Goal: Task Accomplishment & Management: Use online tool/utility

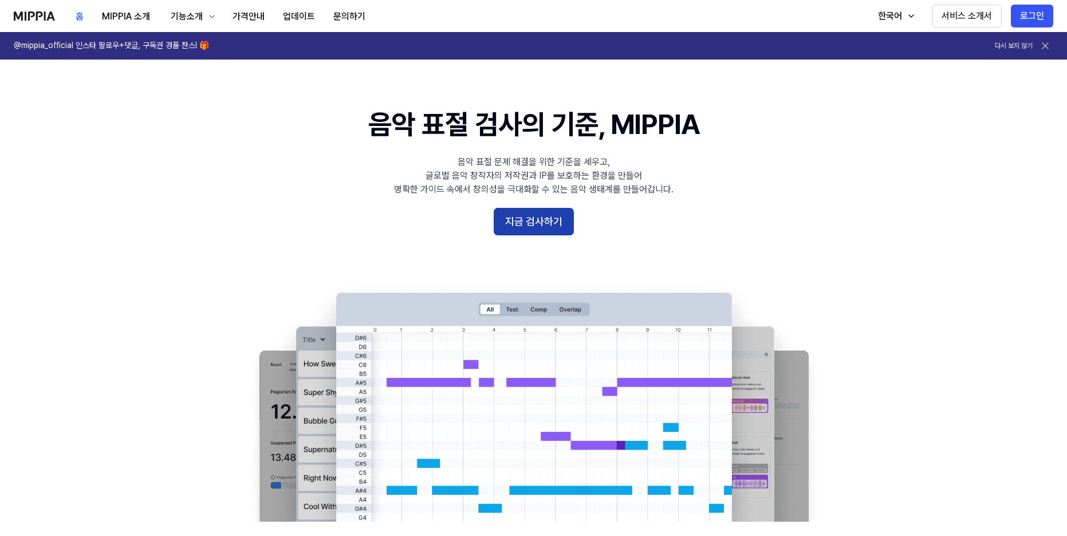
click at [503, 223] on button "지금 검사하기" at bounding box center [534, 221] width 80 height 27
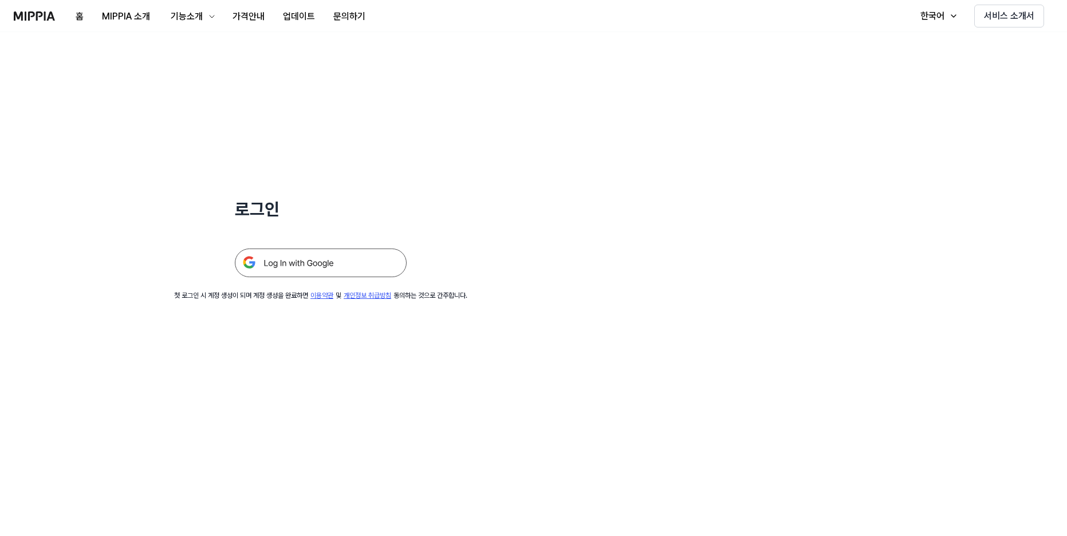
click at [340, 269] on img at bounding box center [321, 263] width 172 height 29
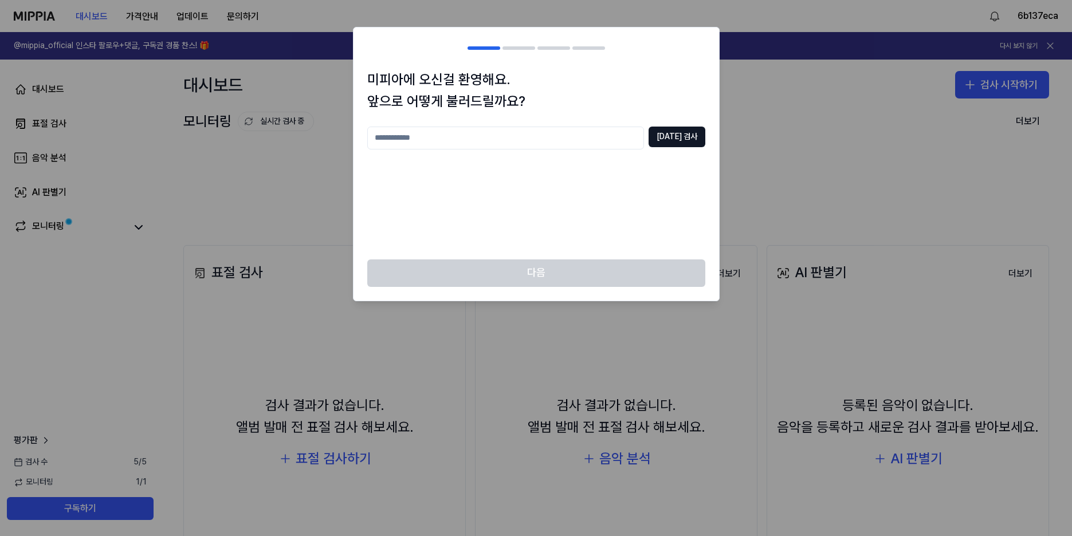
click at [533, 141] on input "text" at bounding box center [505, 138] width 277 height 23
type input "*"
type input "****"
click at [685, 139] on button "중복 검사" at bounding box center [676, 137] width 57 height 21
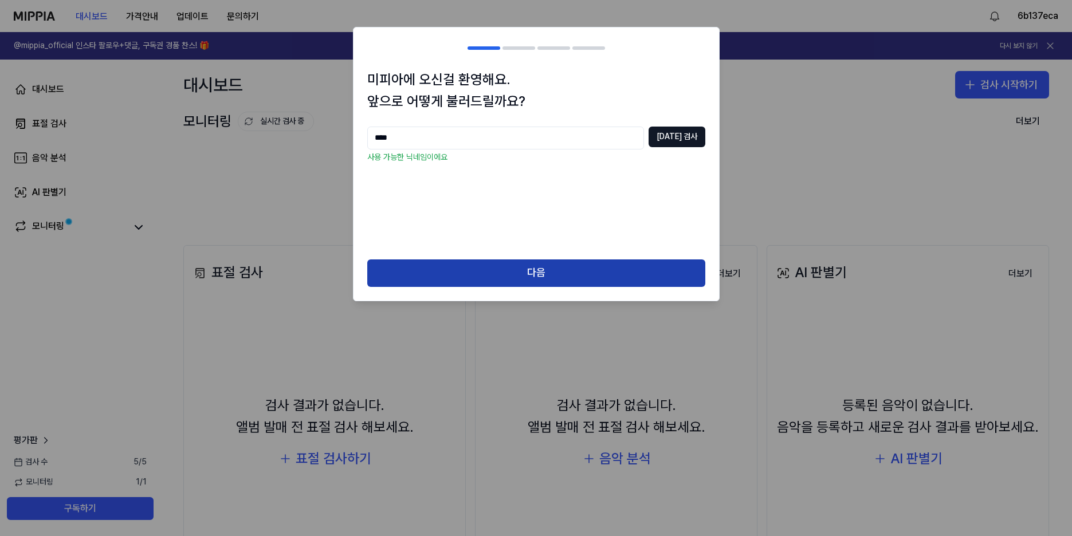
click at [608, 278] on button "다음" at bounding box center [536, 272] width 338 height 27
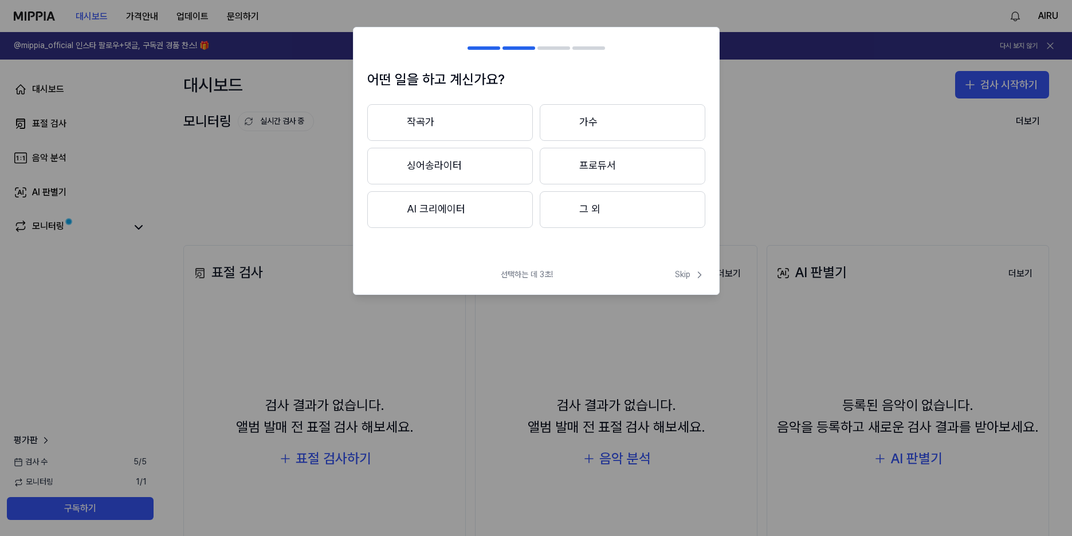
click at [482, 207] on button "AI 크리에이터" at bounding box center [450, 209] width 166 height 37
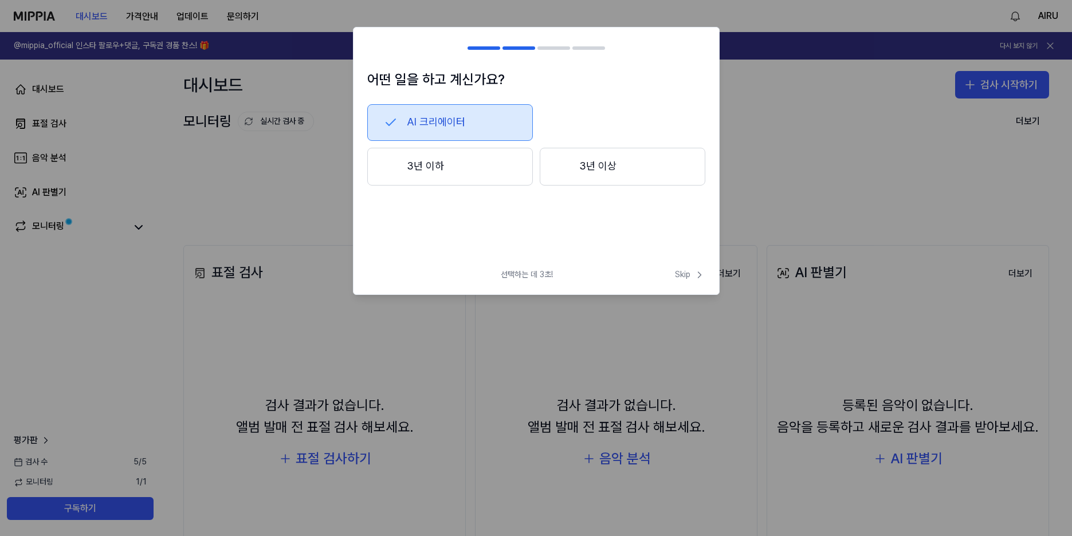
click at [512, 178] on button "3년 이하" at bounding box center [450, 167] width 166 height 38
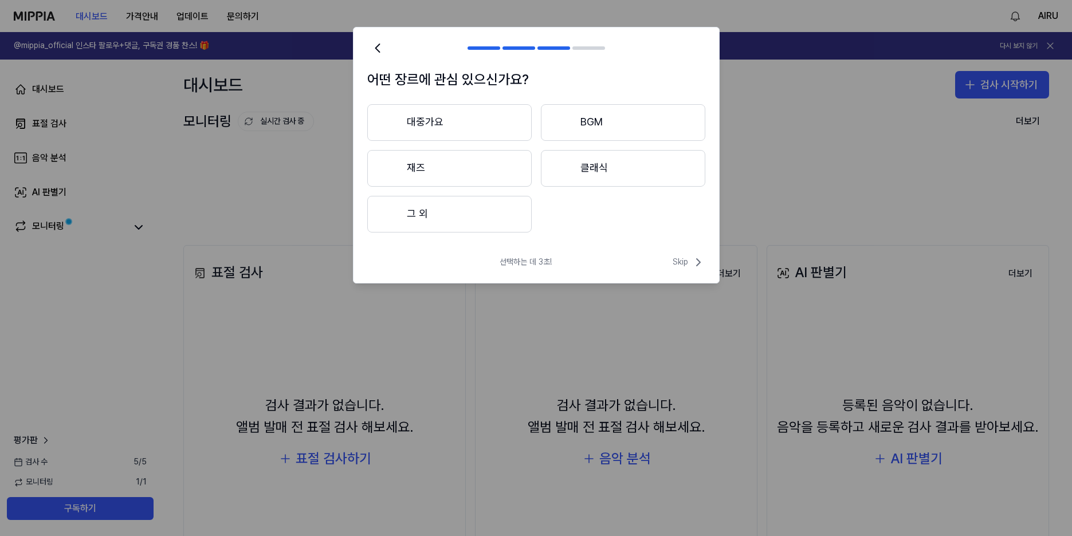
click at [481, 126] on button "대중가요" at bounding box center [449, 122] width 164 height 37
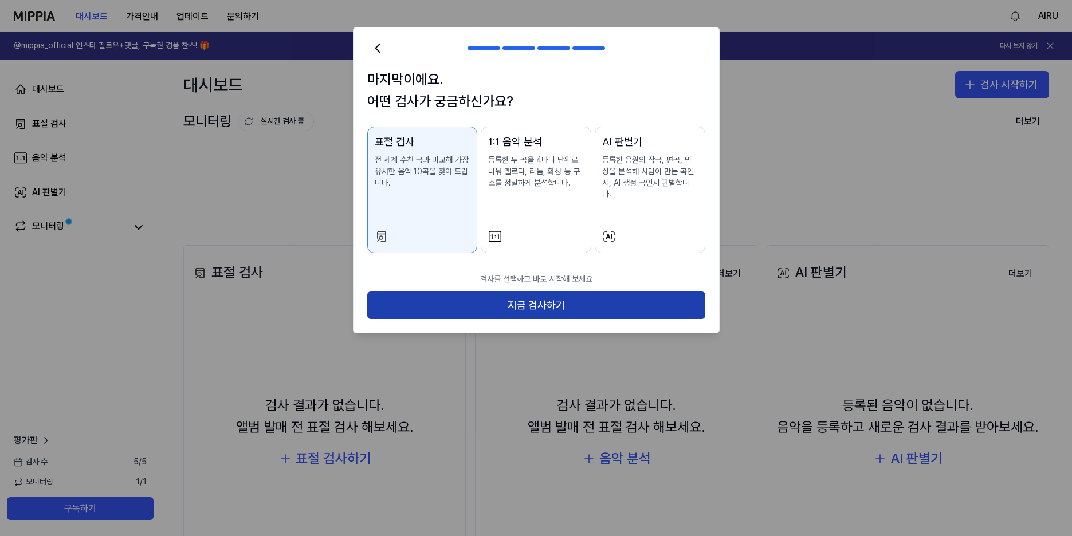
click at [565, 292] on button "지금 검사하기" at bounding box center [536, 305] width 338 height 27
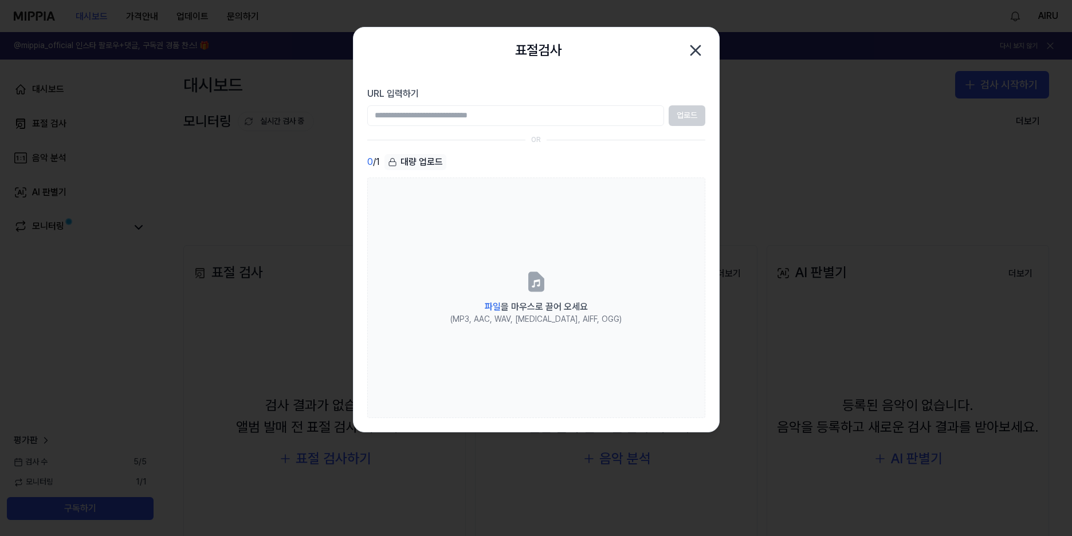
click at [497, 117] on input "URL 입력하기" at bounding box center [515, 115] width 297 height 21
click at [541, 159] on div "0 / 1 대량 업로드" at bounding box center [536, 162] width 338 height 17
drag, startPoint x: 538, startPoint y: 155, endPoint x: 552, endPoint y: 139, distance: 21.1
click at [546, 151] on section "URL 입력하기 업로드 OR 0 / 1 대량 업로드 파일 을 마우스로 끌어 오세요 (MP3, AAC, WAV, FLAC, AIFF, OGG)" at bounding box center [535, 252] width 365 height 359
click at [552, 159] on div "0 / 1 대량 업로드" at bounding box center [536, 162] width 338 height 17
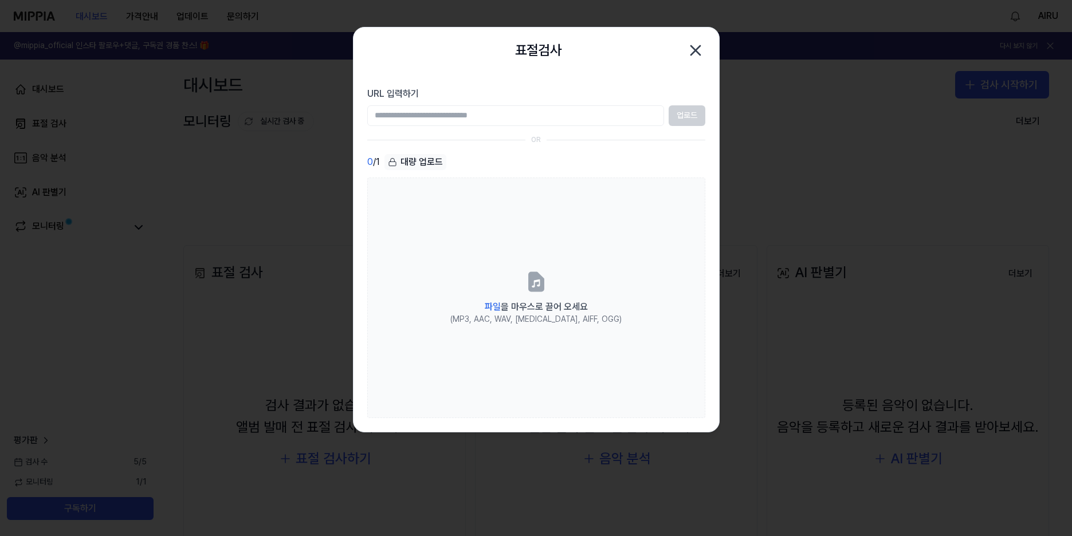
click at [553, 160] on div "0 / 1 대량 업로드" at bounding box center [536, 162] width 338 height 17
click at [554, 168] on div "0 / 1 대량 업로드" at bounding box center [536, 162] width 338 height 17
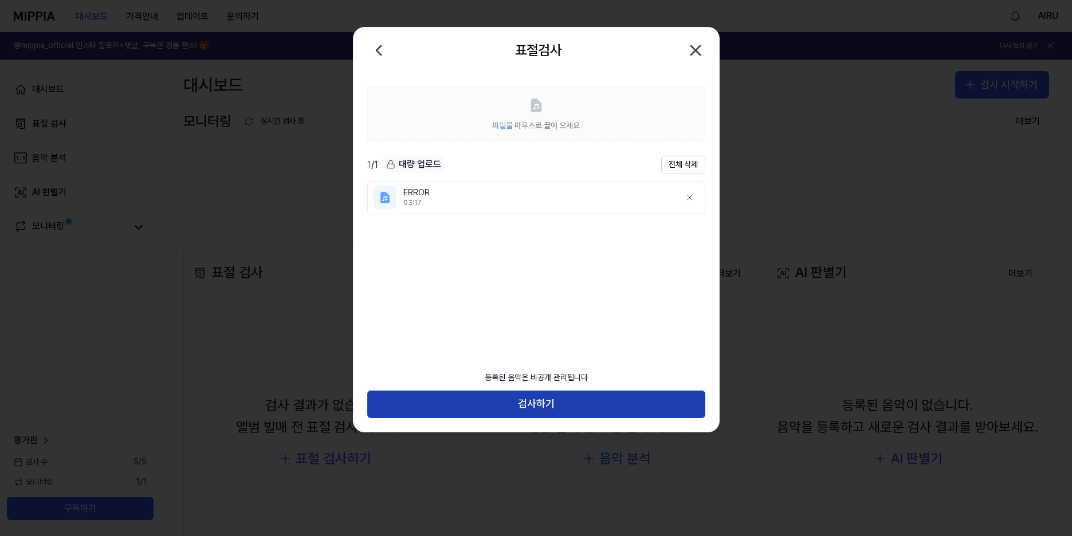
click at [595, 404] on button "검사하기" at bounding box center [536, 404] width 338 height 27
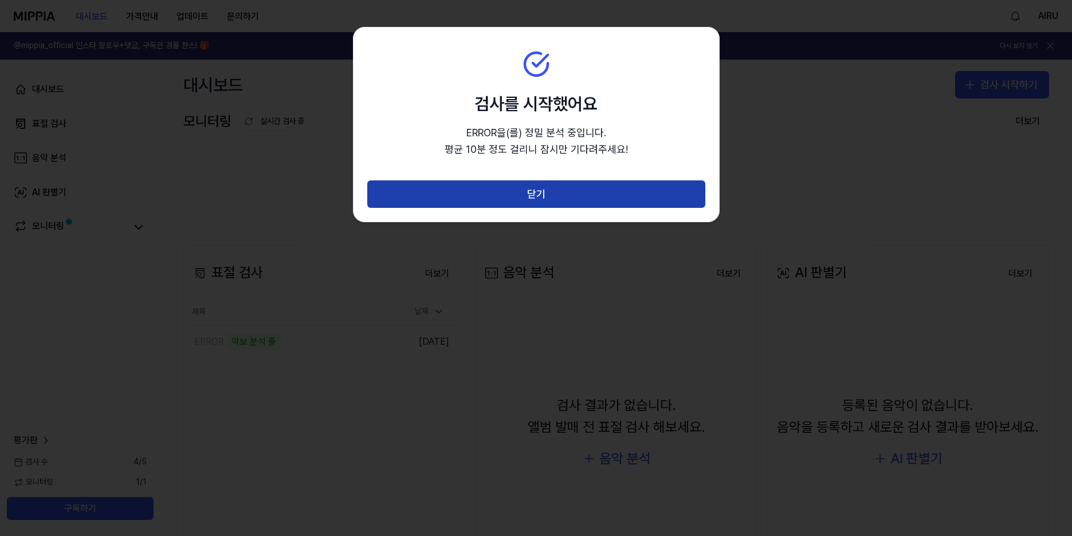
click at [565, 206] on button "닫기" at bounding box center [536, 193] width 338 height 27
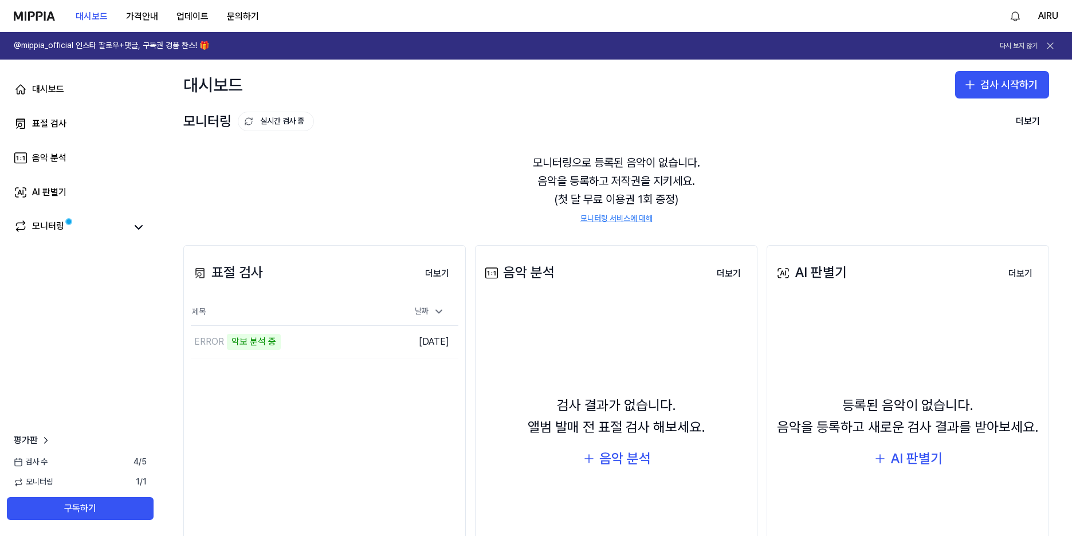
drag, startPoint x: 84, startPoint y: 355, endPoint x: 90, endPoint y: 349, distance: 8.5
click at [88, 351] on div "대시보드 표절 검사 음악 분석 AI 판별기 모니터링 평가판 검사 수 4 / 5 모니터링 1 / 1 구독하기" at bounding box center [80, 298] width 160 height 477
click at [92, 346] on div "대시보드 표절 검사 음악 분석 AI 판별기 모니터링 평가판 검사 수 4 / 5 모니터링 1 / 1 구독하기" at bounding box center [80, 298] width 160 height 477
click at [91, 341] on div "대시보드 표절 검사 음악 분석 AI 판별기 모니터링 평가판 검사 수 4 / 5 모니터링 1 / 1 구독하기" at bounding box center [80, 298] width 160 height 477
click at [96, 333] on div "대시보드 표절 검사 음악 분석 AI 판별기 모니터링 평가판 검사 수 4 / 5 모니터링 1 / 1 구독하기" at bounding box center [80, 298] width 160 height 477
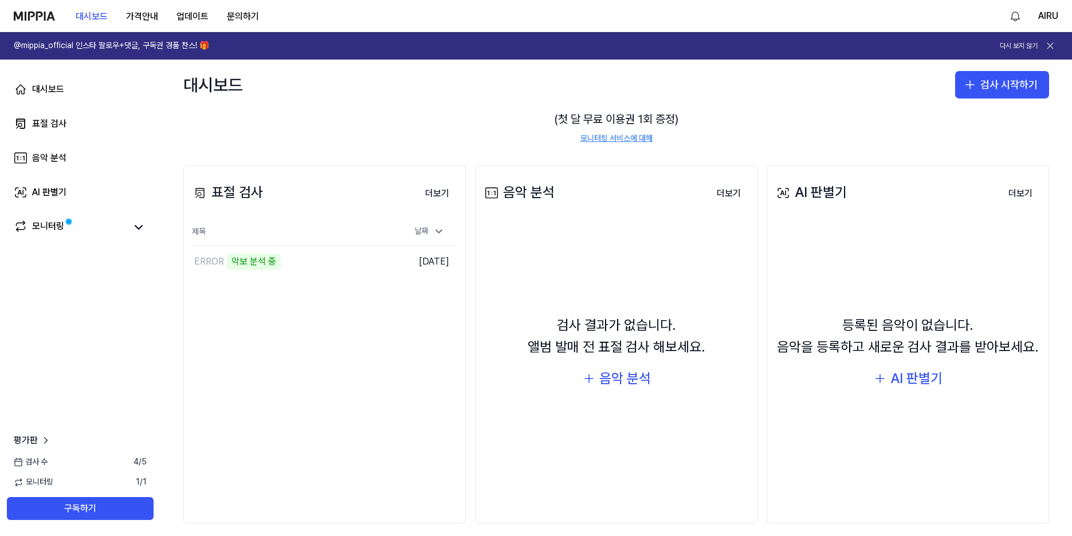
scroll to position [90, 0]
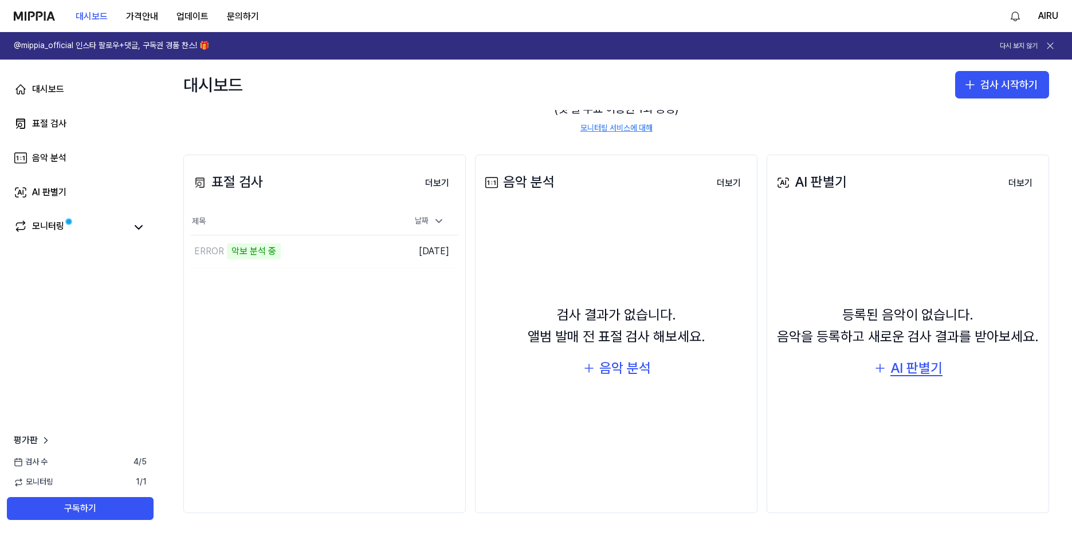
click at [914, 375] on div "AI 판별기" at bounding box center [916, 368] width 52 height 22
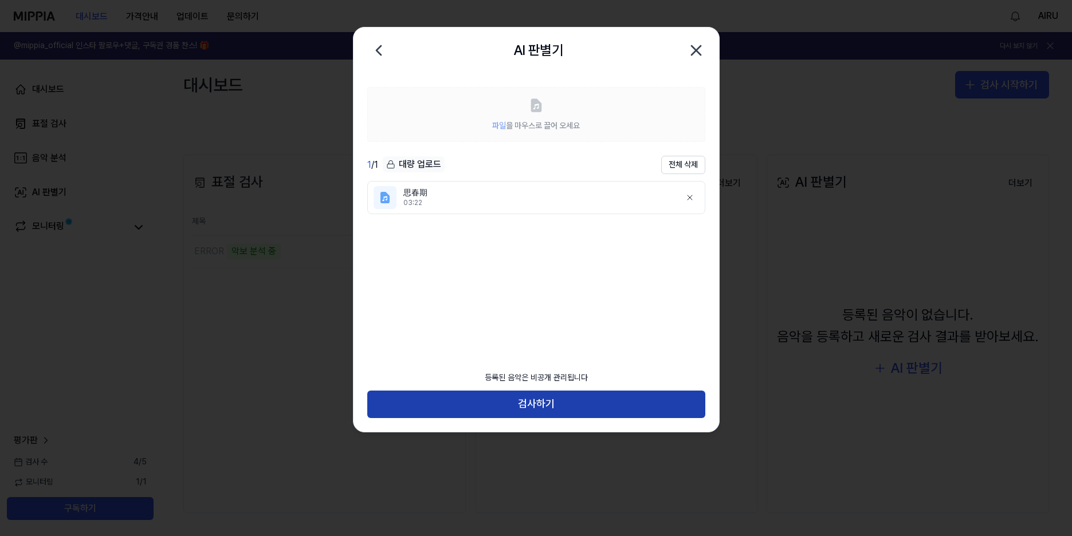
click at [556, 403] on button "검사하기" at bounding box center [536, 404] width 338 height 27
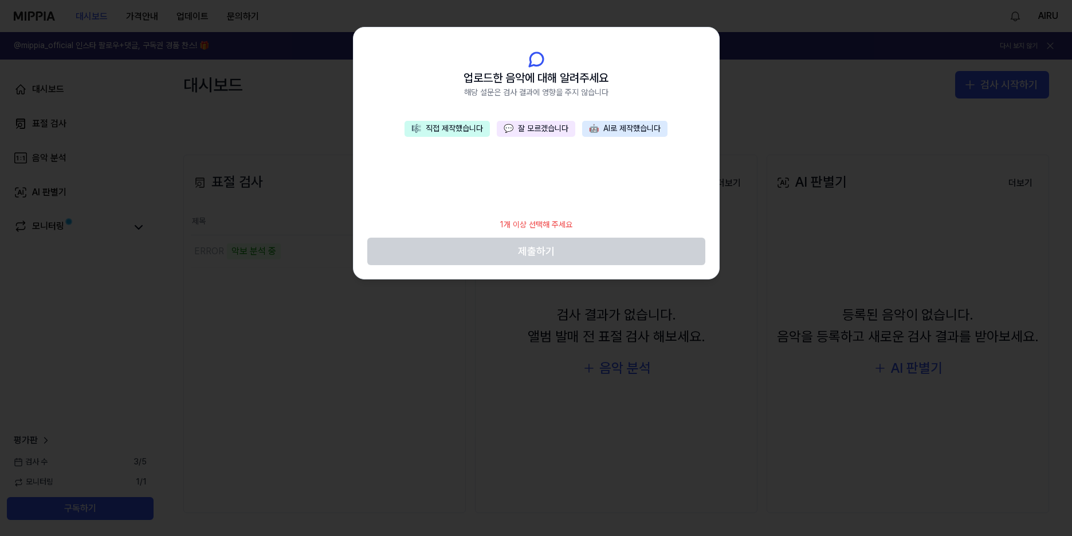
click at [455, 128] on button "🎼 직접 제작했습니다" at bounding box center [446, 129] width 85 height 16
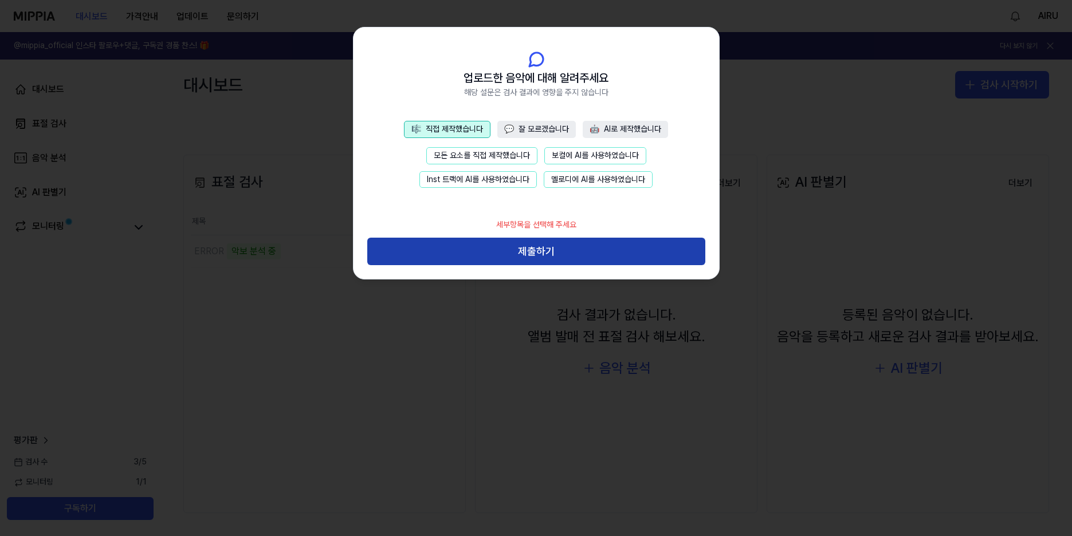
click at [580, 254] on button "제출하기" at bounding box center [536, 251] width 338 height 27
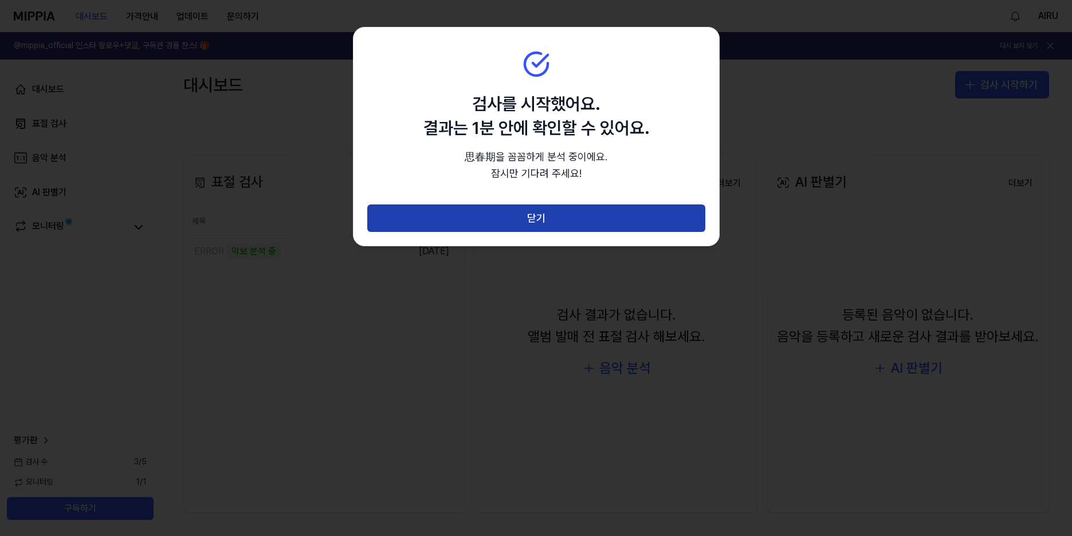
click at [569, 225] on button "닫기" at bounding box center [536, 217] width 338 height 27
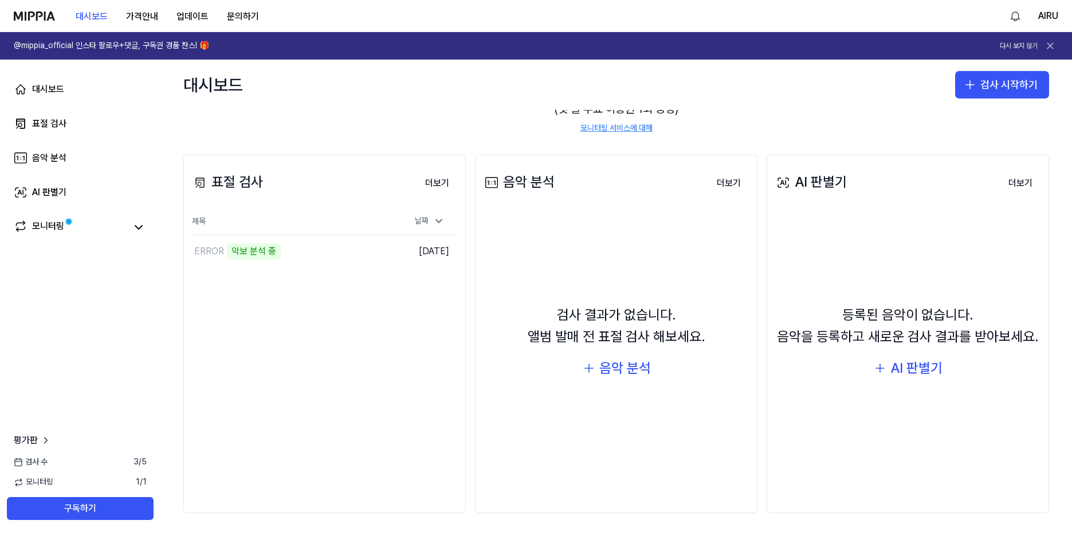
click at [88, 338] on div "대시보드 표절 검사 음악 분석 AI 판별기 모니터링 평가판 검사 수 3 / 5 모니터링 1 / 1 구독하기" at bounding box center [80, 298] width 160 height 477
click at [86, 337] on div "대시보드 표절 검사 음악 분석 AI 판별기 모니터링 평가판 검사 수 3 / 5 모니터링 1 / 1 구독하기" at bounding box center [80, 298] width 160 height 477
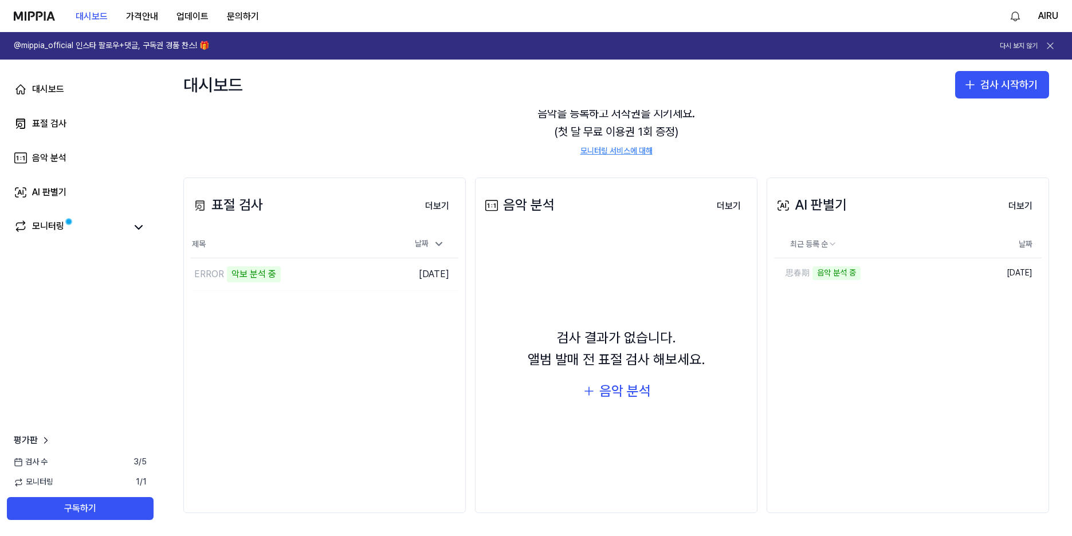
click at [89, 328] on div "대시보드 표절 검사 음악 분석 AI 판별기 모니터링 평가판 검사 수 3 / 5 모니터링 1 / 1 구독하기" at bounding box center [80, 298] width 160 height 477
click at [89, 233] on link "모니터링" at bounding box center [70, 227] width 112 height 16
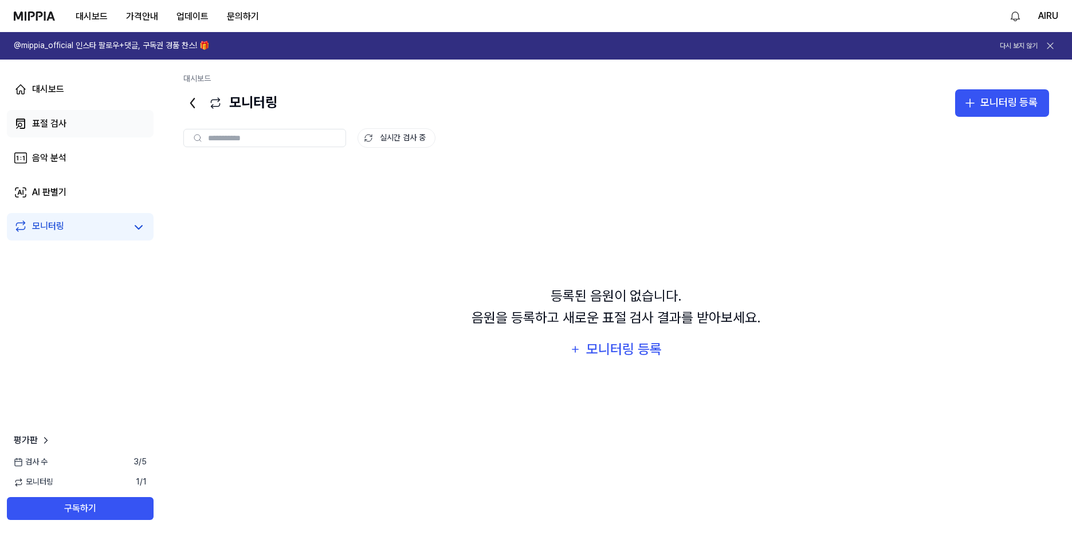
click at [57, 124] on div "표절 검사" at bounding box center [49, 124] width 34 height 14
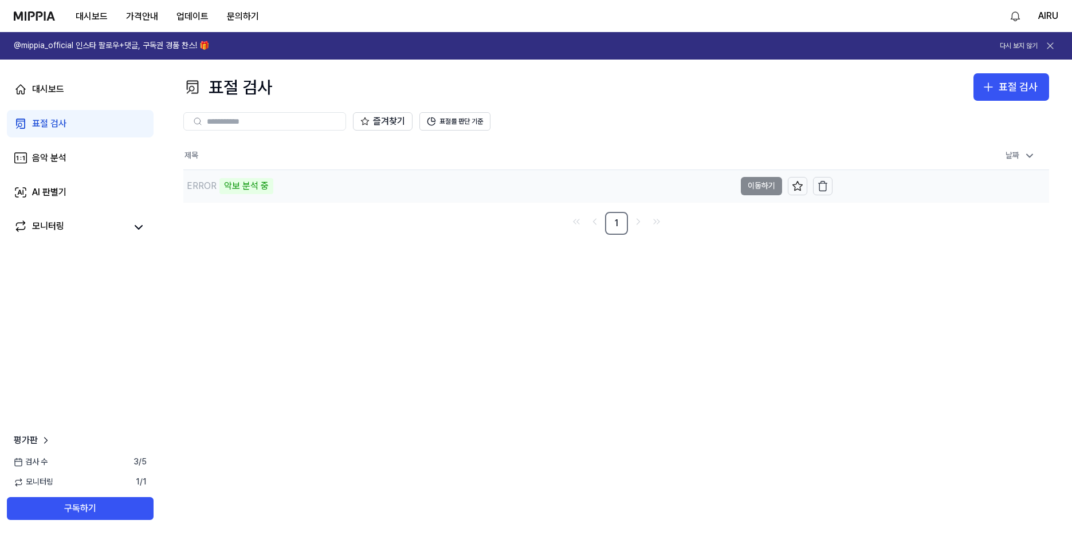
click at [250, 186] on div "악보 분석 중" at bounding box center [246, 186] width 54 height 16
click at [743, 181] on td "ERROR 악보 분석 중 이동하기" at bounding box center [507, 186] width 649 height 32
click at [758, 186] on td "ERROR 악보 분석 중 이동하기" at bounding box center [507, 186] width 649 height 32
click at [68, 200] on link "AI 판별기" at bounding box center [80, 192] width 147 height 27
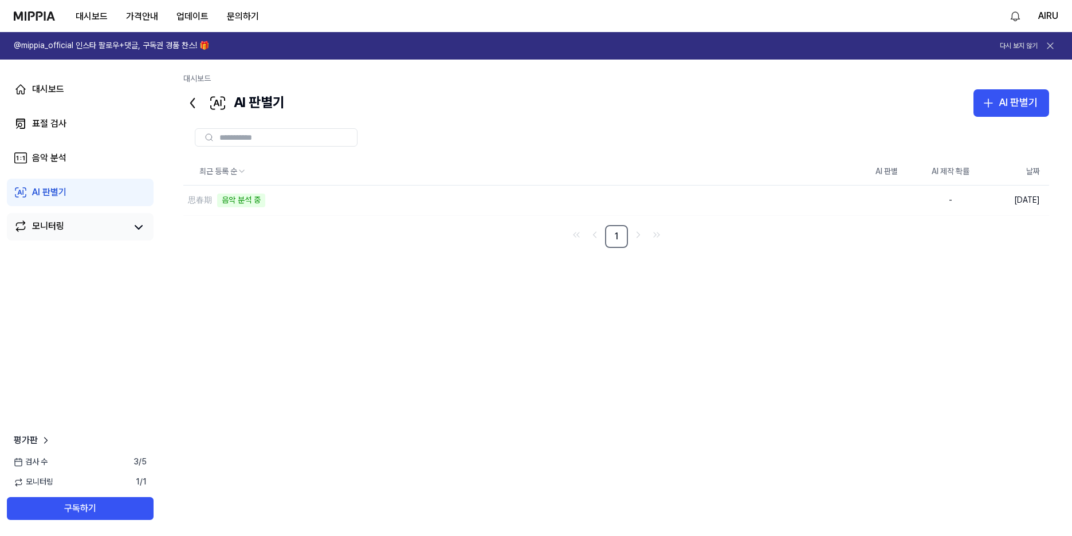
click at [57, 226] on div "모니터링" at bounding box center [48, 227] width 32 height 16
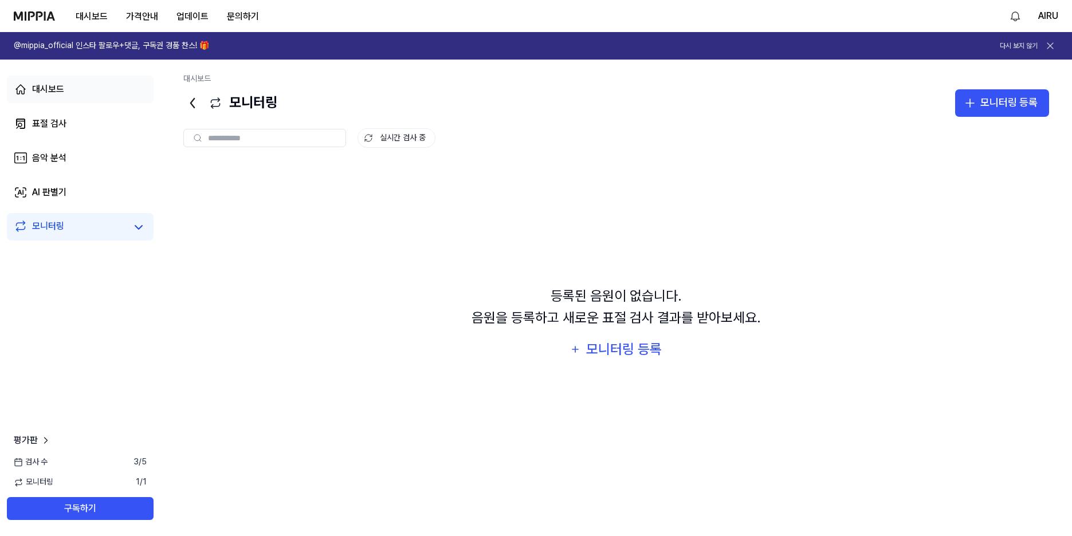
click at [63, 96] on link "대시보드" at bounding box center [80, 89] width 147 height 27
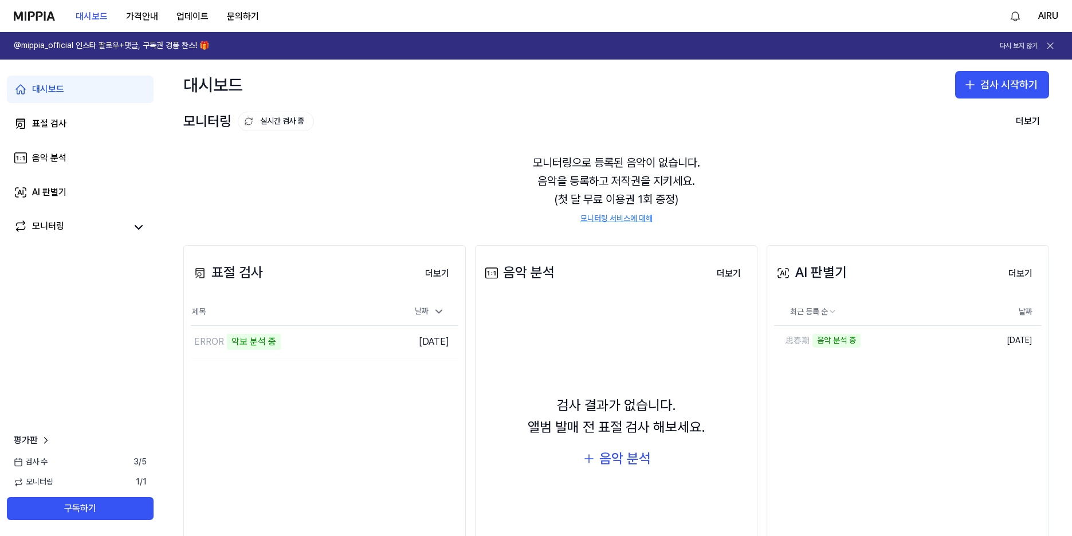
drag, startPoint x: 64, startPoint y: 340, endPoint x: 223, endPoint y: 440, distance: 187.7
click at [65, 341] on div "대시보드 표절 검사 음악 분석 AI 판별기 모니터링 평가판 검사 수 3 / 5 모니터링 1 / 1 구독하기" at bounding box center [80, 298] width 160 height 477
click at [32, 306] on div "대시보드 표절 검사 음악 분석 AI 판별기 모니터링 평가판 검사 수 3 / 5 모니터링 1 / 1 구독하기" at bounding box center [80, 298] width 160 height 477
drag, startPoint x: 14, startPoint y: 332, endPoint x: 18, endPoint y: 320, distance: 13.2
click at [16, 328] on div "대시보드 표절 검사 음악 분석 AI 판별기 모니터링 평가판 검사 수 3 / 5 모니터링 1 / 1 구독하기" at bounding box center [80, 298] width 160 height 477
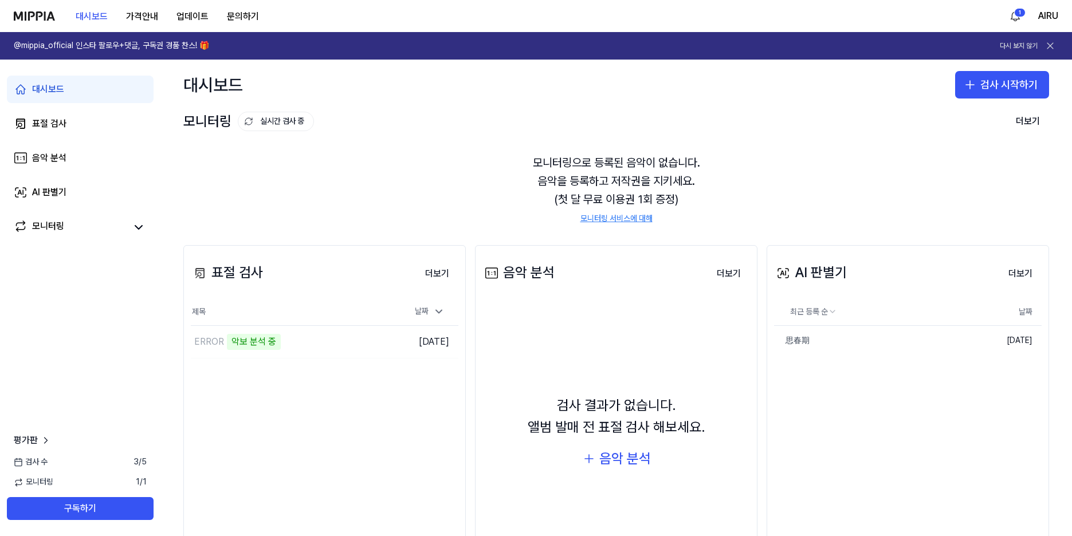
drag, startPoint x: 19, startPoint y: 309, endPoint x: 19, endPoint y: 302, distance: 6.9
click at [19, 302] on div "대시보드 표절 검사 음악 분석 AI 판별기 모니터링 평가판 검사 수 3 / 5 모니터링 1 / 1 구독하기" at bounding box center [80, 298] width 160 height 477
click at [22, 297] on div "대시보드 표절 검사 음악 분석 AI 판별기 모니터링 평가판 검사 수 3 / 5 모니터링 1 / 1 구독하기" at bounding box center [80, 298] width 160 height 477
drag, startPoint x: 25, startPoint y: 298, endPoint x: 22, endPoint y: 288, distance: 10.6
click at [25, 298] on div "대시보드 표절 검사 음악 분석 AI 판별기 모니터링 평가판 검사 수 3 / 5 모니터링 1 / 1 구독하기" at bounding box center [80, 298] width 160 height 477
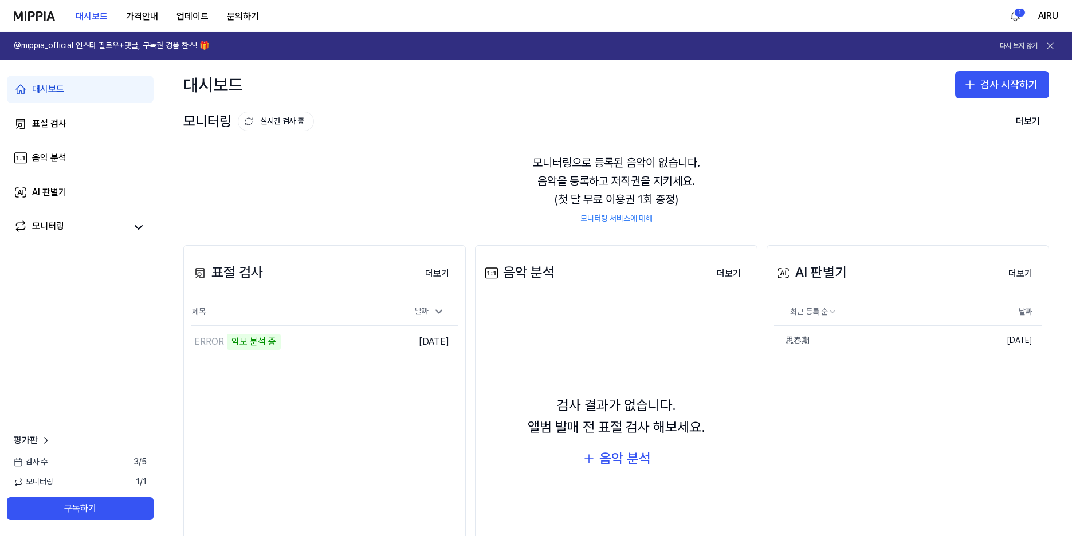
click at [22, 286] on div "대시보드 표절 검사 음악 분석 AI 판별기 모니터링 평가판 검사 수 3 / 5 모니터링 1 / 1 구독하기" at bounding box center [80, 298] width 160 height 477
click at [24, 282] on div "대시보드 표절 검사 음악 분석 AI 판별기 모니터링 평가판 검사 수 3 / 5 모니터링 1 / 1 구독하기" at bounding box center [80, 298] width 160 height 477
click at [27, 282] on div "대시보드 표절 검사 음악 분석 AI 판별기 모니터링 평가판 검사 수 3 / 5 모니터링 1 / 1 구독하기" at bounding box center [80, 298] width 160 height 477
click at [29, 278] on div "대시보드 표절 검사 음악 분석 AI 판별기 모니터링 평가판 검사 수 3 / 5 모니터링 1 / 1 구독하기" at bounding box center [80, 298] width 160 height 477
drag, startPoint x: 29, startPoint y: 278, endPoint x: 33, endPoint y: 271, distance: 8.0
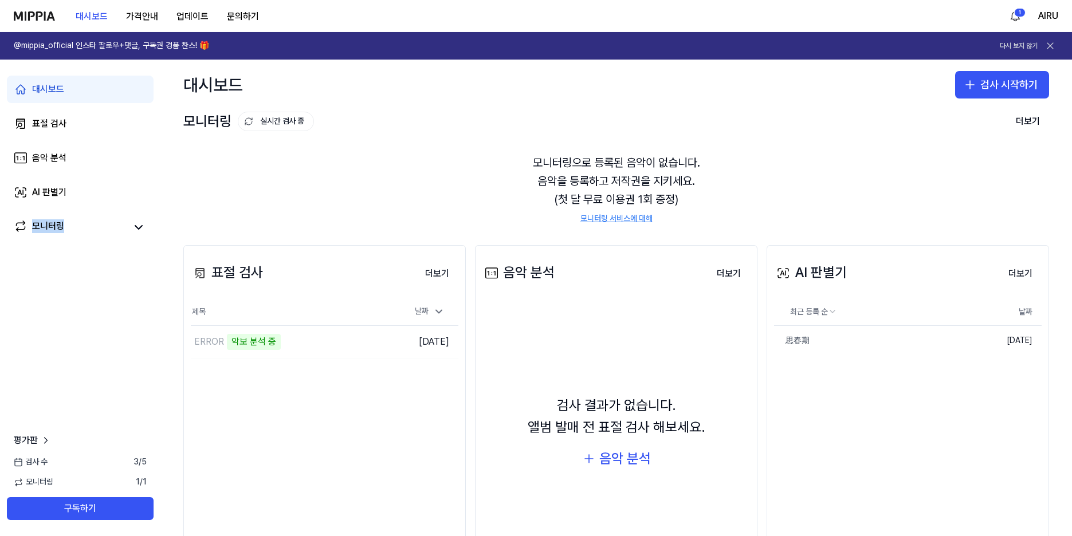
click at [30, 277] on div "대시보드 표절 검사 음악 분석 AI 판별기 모니터링 평가판 검사 수 3 / 5 모니터링 1 / 1 구독하기" at bounding box center [80, 298] width 160 height 477
click at [38, 275] on div "대시보드 표절 검사 음악 분석 AI 판별기 모니터링 평가판 검사 수 3 / 5 모니터링 1 / 1 구독하기" at bounding box center [80, 298] width 160 height 477
click at [81, 338] on div "대시보드 표절 검사 음악 분석 AI 판별기 모니터링 평가판 검사 수 3 / 5 모니터링 1 / 1 구독하기" at bounding box center [80, 298] width 160 height 477
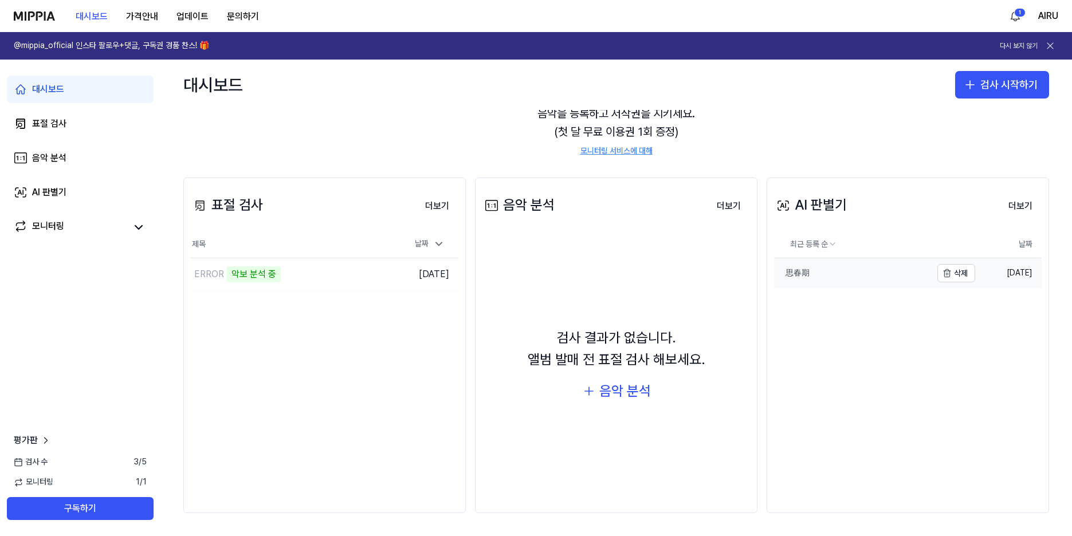
click at [845, 265] on link "思春期" at bounding box center [853, 273] width 158 height 30
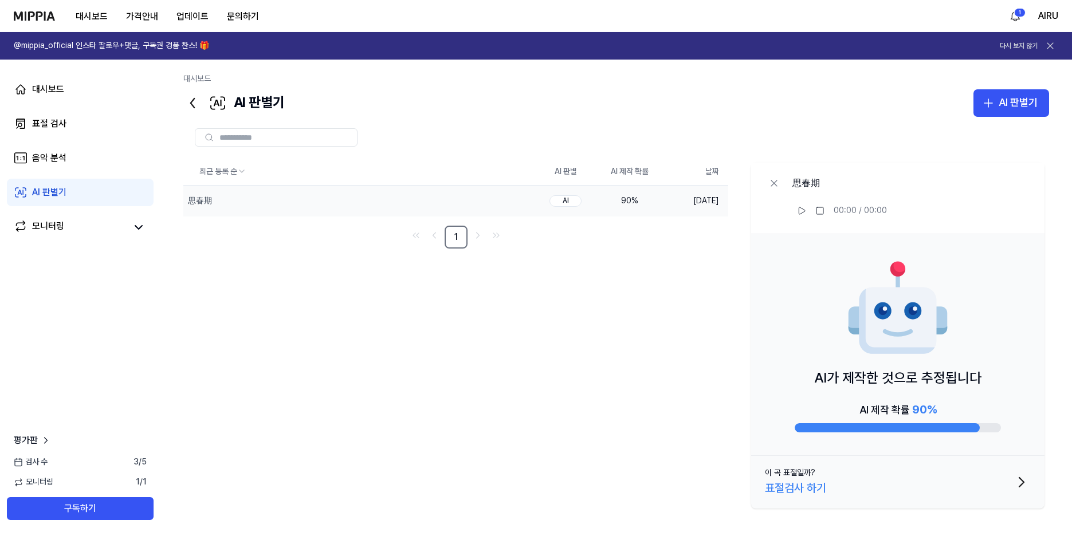
click at [487, 373] on div "최근 등록 순 AI 판별 AI 제작 확률 날짜 思春期 삭제 AI 90 % 2025.10.09. 1 思春期 00:00 / 00:00 AI가 제작…" at bounding box center [615, 335] width 865 height 355
click at [499, 363] on div "최근 등록 순 AI 판별 AI 제작 확률 날짜 思春期 삭제 AI 90 % 2025.10.09. 1 思春期 00:00 / 00:00 AI가 제작…" at bounding box center [615, 335] width 865 height 355
click at [496, 340] on div "최근 등록 순 AI 판별 AI 제작 확률 날짜 思春期 삭제 AI 90 % 2025.10.09. 1 思春期 00:00 / 03:21 AI가 제작…" at bounding box center [615, 335] width 865 height 355
click at [489, 360] on div "최근 등록 순 AI 판별 AI 제작 확률 날짜 思春期 삭제 AI 90 % 2025.10.09. 1 思春期 00:00 / 03:21 AI가 제작…" at bounding box center [615, 335] width 865 height 355
drag, startPoint x: 493, startPoint y: 380, endPoint x: 490, endPoint y: 373, distance: 7.2
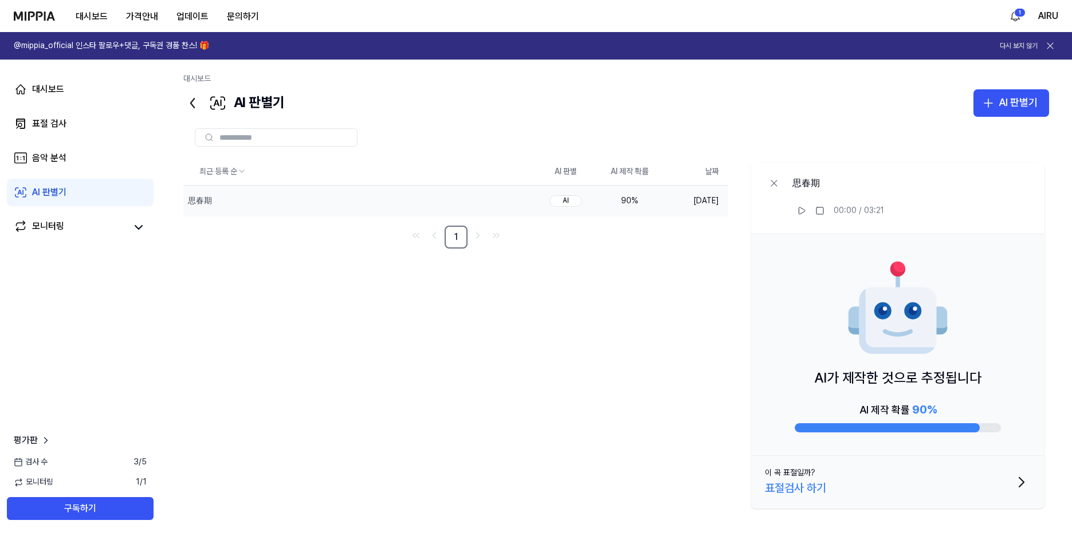
click at [491, 380] on div "최근 등록 순 AI 판별 AI 제작 확률 날짜 思春期 삭제 AI 90 % 2025.10.09. 1 思春期 00:00 / 03:21 AI가 제작…" at bounding box center [615, 335] width 865 height 355
click at [490, 373] on div "최근 등록 순 AI 판별 AI 제작 확률 날짜 思春期 삭제 AI 90 % 2025.10.09. 1 思春期 00:00 / 03:21 AI가 제작…" at bounding box center [615, 335] width 865 height 355
click at [491, 353] on div "최근 등록 순 AI 판별 AI 제작 확률 날짜 思春期 삭제 AI 90 % 2025.10.09. 1 思春期 00:00 / 03:21 AI가 제작…" at bounding box center [615, 335] width 865 height 355
click at [493, 356] on div "최근 등록 순 AI 판별 AI 제작 확률 날짜 思春期 삭제 AI 90 % 2025.10.09. 1 思春期 00:00 / 03:21 AI가 제작…" at bounding box center [615, 335] width 865 height 355
click at [497, 348] on div "최근 등록 순 AI 판별 AI 제작 확률 날짜 思春期 삭제 AI 90 % 2025.10.09. 1 思春期 00:00 / 03:21 AI가 제작…" at bounding box center [615, 335] width 865 height 355
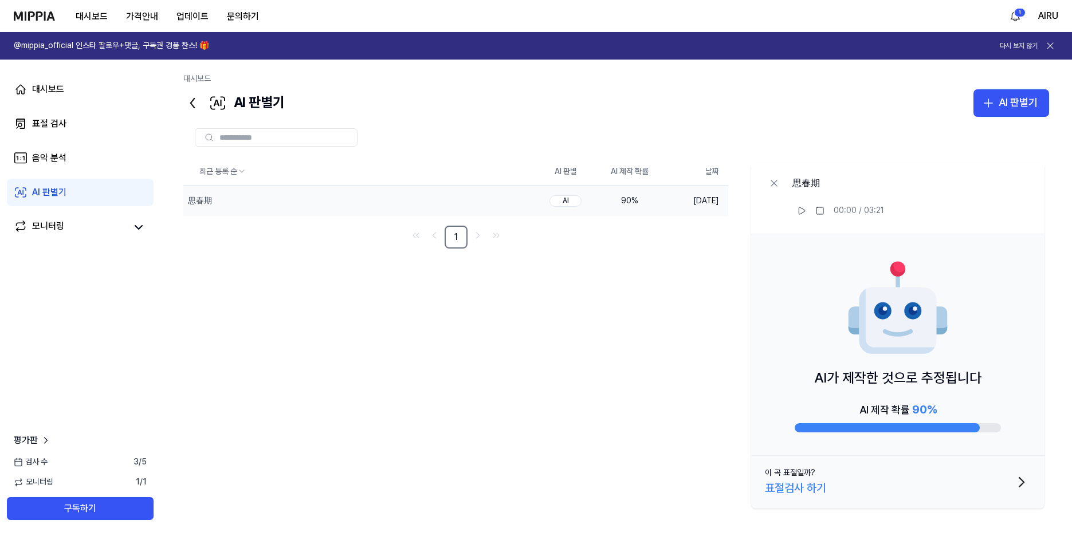
click at [492, 348] on div "최근 등록 순 AI 판별 AI 제작 확률 날짜 思春期 삭제 AI 90 % 2025.10.09. 1 思春期 00:00 / 03:21 AI가 제작…" at bounding box center [615, 335] width 865 height 355
click at [816, 492] on div "표절검사 하기" at bounding box center [795, 488] width 61 height 18
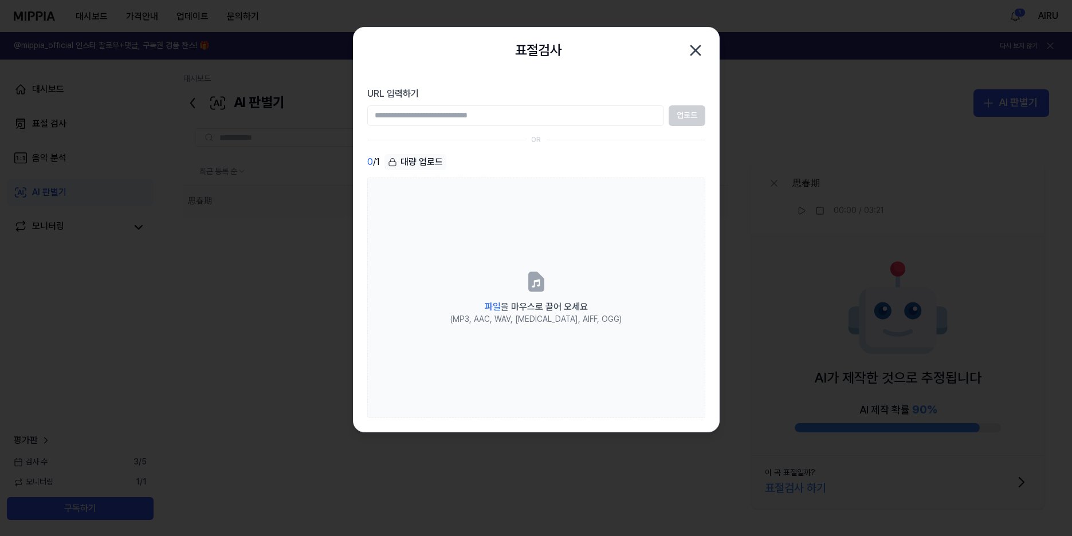
click at [698, 58] on icon "button" at bounding box center [695, 50] width 18 height 18
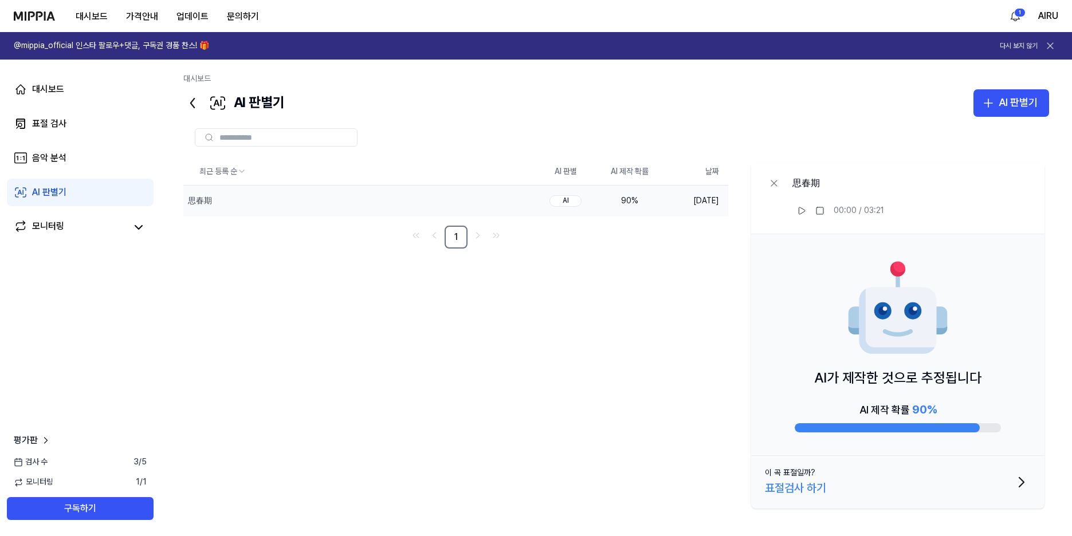
click at [926, 326] on img at bounding box center [897, 308] width 103 height 103
click at [888, 312] on img at bounding box center [897, 308] width 103 height 103
click at [805, 211] on icon at bounding box center [801, 210] width 9 height 9
click at [806, 213] on button at bounding box center [801, 211] width 18 height 18
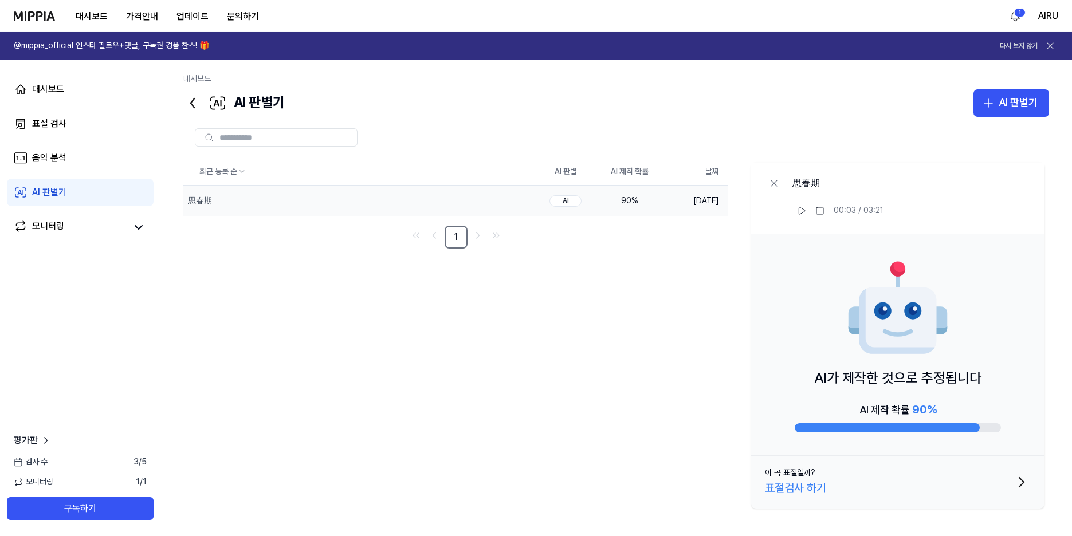
click at [88, 138] on div "대시보드 표절 검사 음악 분석 AI 판별기 모니터링" at bounding box center [80, 158] width 160 height 197
click at [87, 127] on link "표절 검사" at bounding box center [80, 123] width 147 height 27
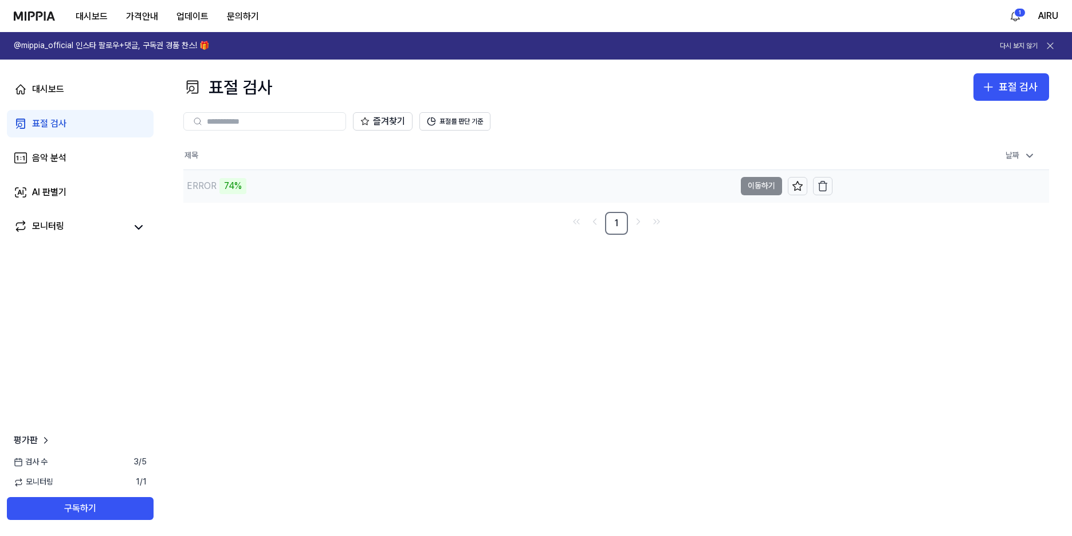
click at [363, 196] on div "ERROR 74%" at bounding box center [459, 186] width 552 height 32
